Goal: Information Seeking & Learning: Check status

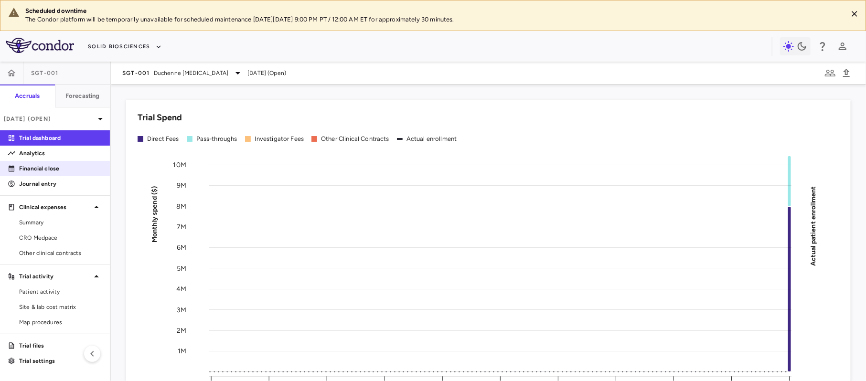
drag, startPoint x: 48, startPoint y: 157, endPoint x: 67, endPoint y: 161, distance: 19.5
click at [48, 157] on p "Analytics" at bounding box center [60, 153] width 83 height 9
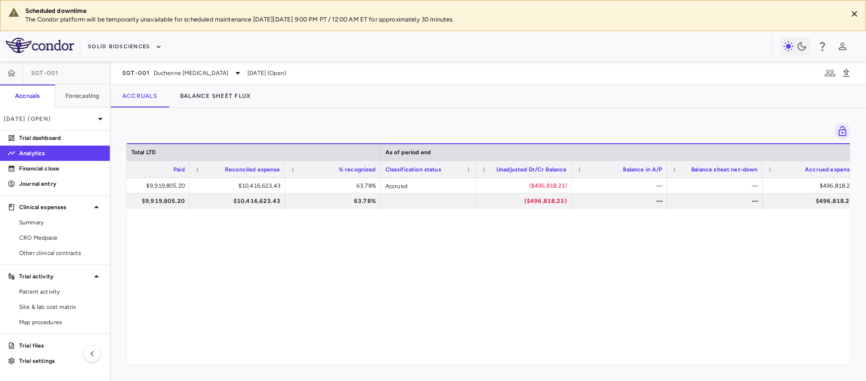
click at [501, 353] on div "$9,919,805.20 $9,919,805.20 $10,416,623.43 63.78% Accrued ($496,818.23) — — $49…" at bounding box center [489, 267] width 724 height 178
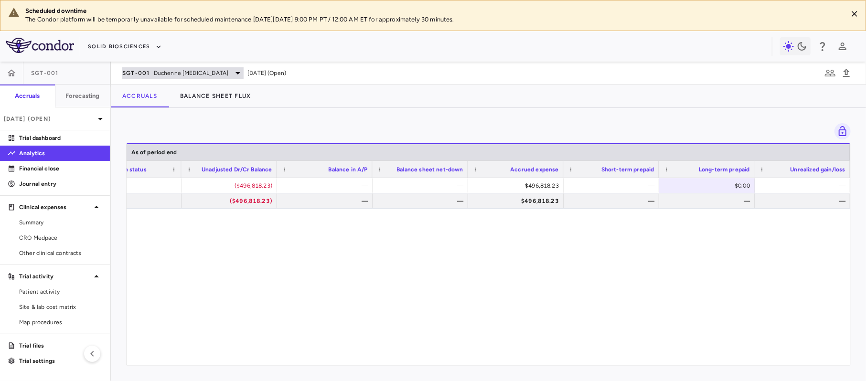
click at [148, 75] on span "SGT-001" at bounding box center [136, 73] width 28 height 8
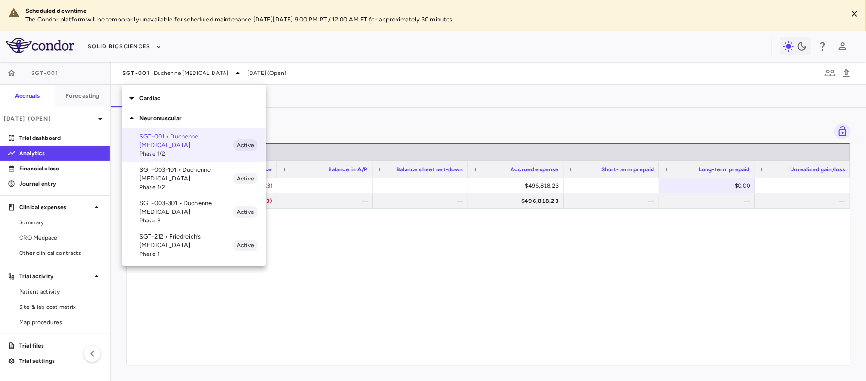
click at [182, 173] on p "SGT-003-101 • Duchenne [MEDICAL_DATA]" at bounding box center [186, 174] width 94 height 17
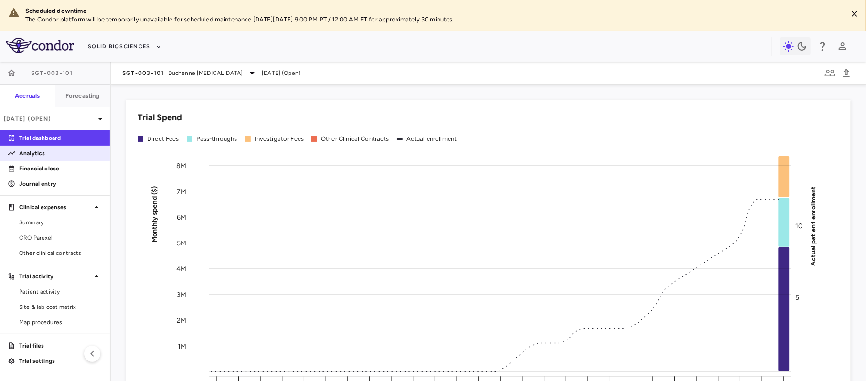
click at [45, 151] on p "Analytics" at bounding box center [60, 153] width 83 height 9
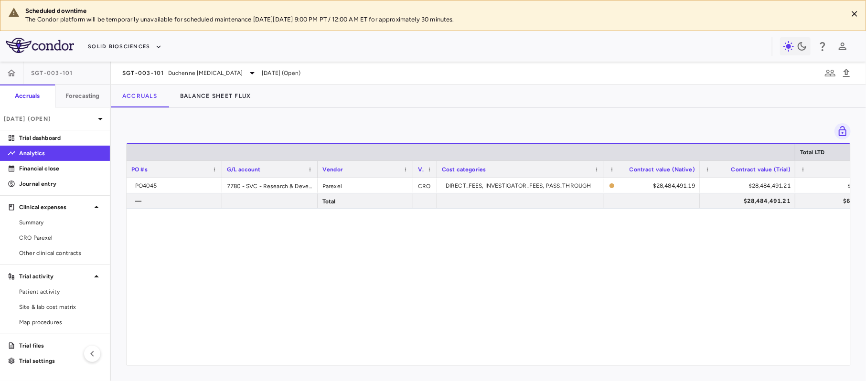
drag, startPoint x: 341, startPoint y: 355, endPoint x: 421, endPoint y: 356, distance: 80.3
click at [421, 356] on div "Total LTD PO #s G/L account Vendor Vendor type" at bounding box center [489, 254] width 724 height 222
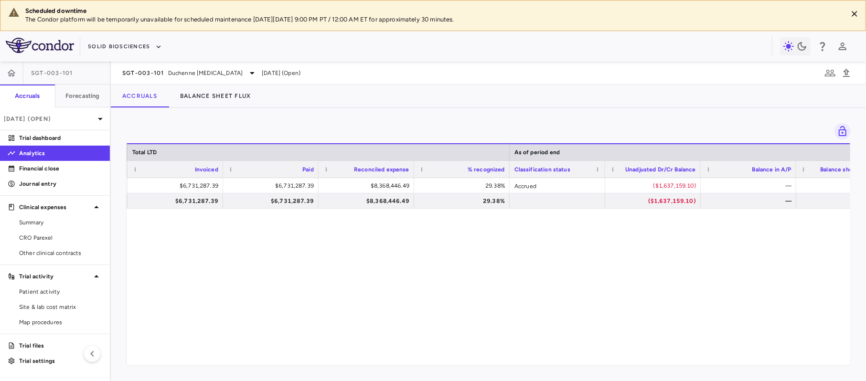
scroll to position [0, 709]
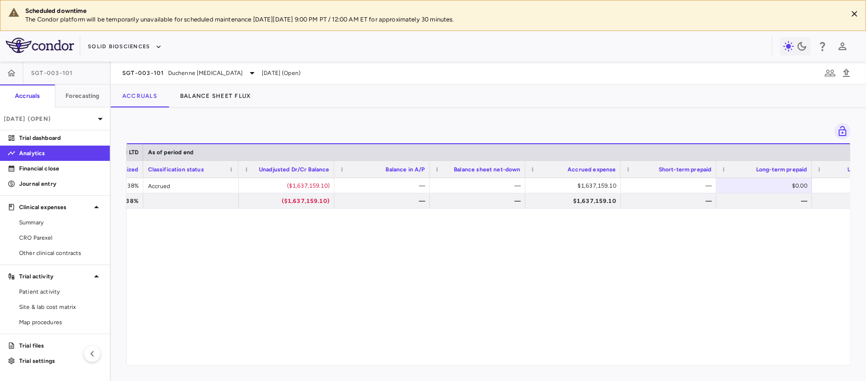
click at [522, 247] on div "$8,368,446.49 29.38% Accrued ($1,637,159.10) — — $1,637,159.10 — $0.00 — $8,368…" at bounding box center [489, 267] width 724 height 178
click at [150, 84] on div "SGT-003-101 Duchenne [MEDICAL_DATA] [DATE] (Open)" at bounding box center [488, 73] width 755 height 23
click at [153, 74] on span "SGT-003-101" at bounding box center [143, 73] width 42 height 8
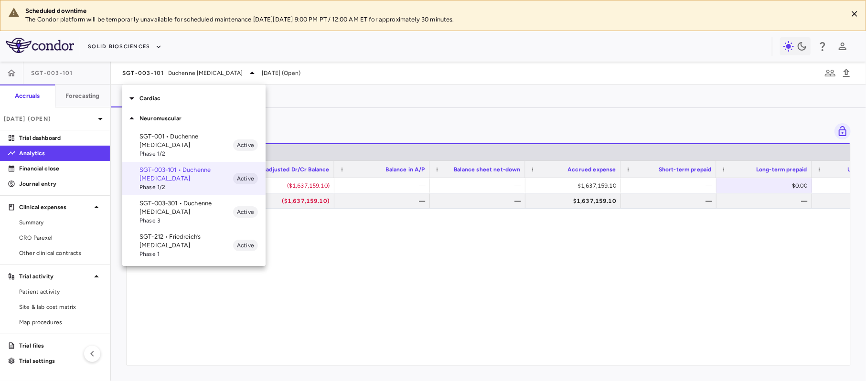
click at [182, 200] on p "SGT-003-301 • Duchenne [MEDICAL_DATA]" at bounding box center [186, 207] width 94 height 17
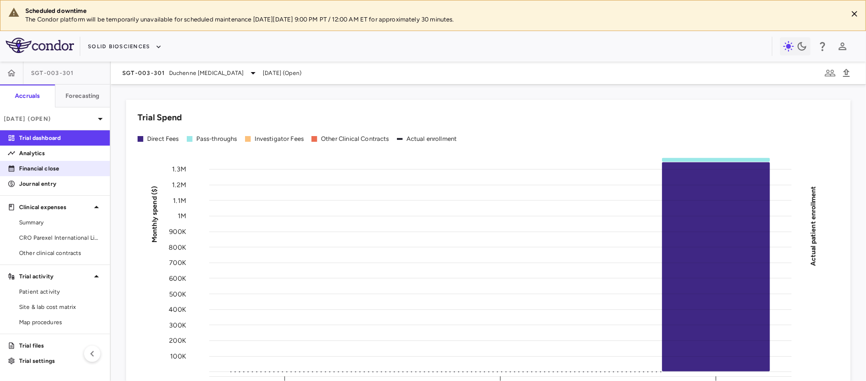
click at [49, 161] on div "Financial close" at bounding box center [55, 168] width 110 height 15
click at [50, 155] on p "Analytics" at bounding box center [60, 153] width 83 height 9
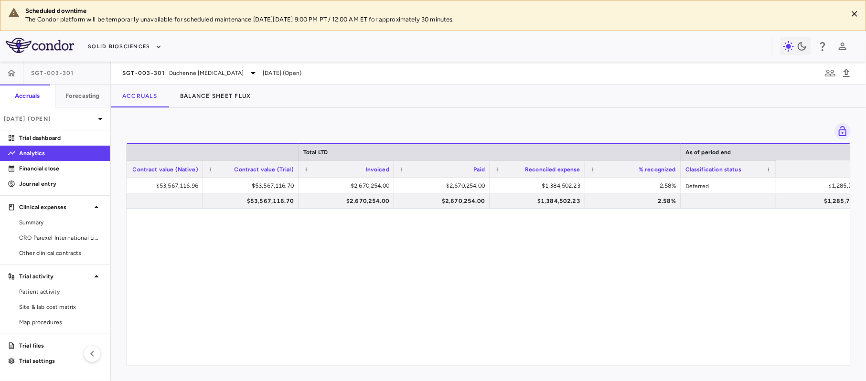
scroll to position [0, 497]
